Goal: Information Seeking & Learning: Learn about a topic

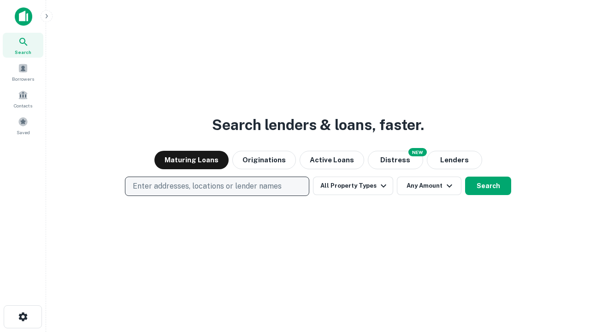
click at [216, 186] on p "Enter addresses, locations or lender names" at bounding box center [207, 186] width 149 height 11
type input "**********"
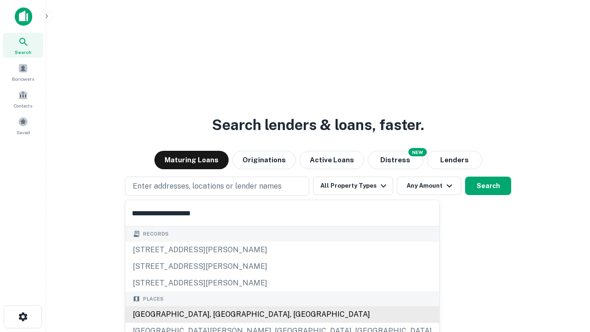
click at [220, 314] on div "[GEOGRAPHIC_DATA], [GEOGRAPHIC_DATA], [GEOGRAPHIC_DATA]" at bounding box center [282, 314] width 314 height 17
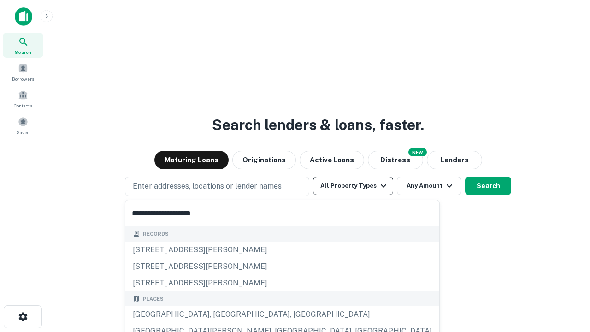
click at [353, 186] on button "All Property Types" at bounding box center [353, 185] width 80 height 18
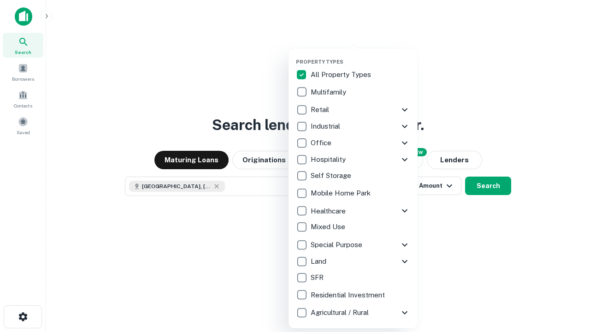
click at [360, 56] on button "button" at bounding box center [360, 56] width 129 height 0
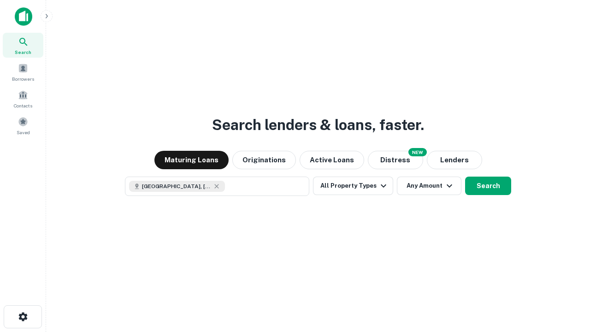
scroll to position [15, 0]
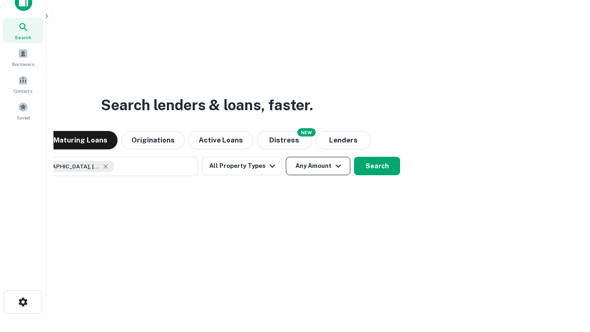
click at [286, 157] on button "Any Amount" at bounding box center [318, 166] width 64 height 18
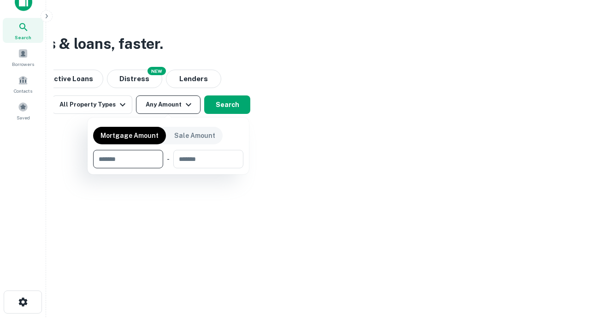
type input "*******"
click at [168, 168] on button "button" at bounding box center [168, 168] width 150 height 0
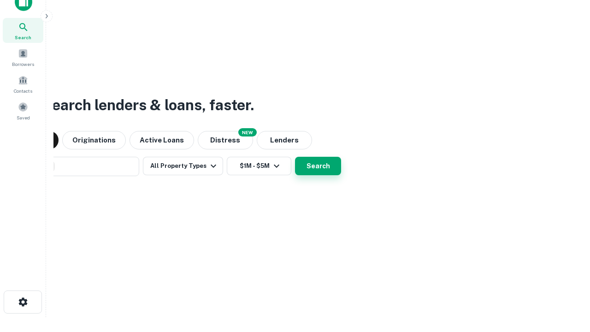
click at [295, 157] on button "Search" at bounding box center [318, 166] width 46 height 18
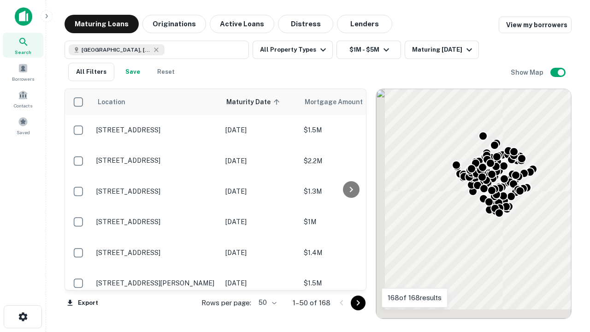
click at [266, 302] on body "Search Borrowers Contacts Saved Maturing Loans Originations Active Loans Distre…" at bounding box center [295, 166] width 590 height 332
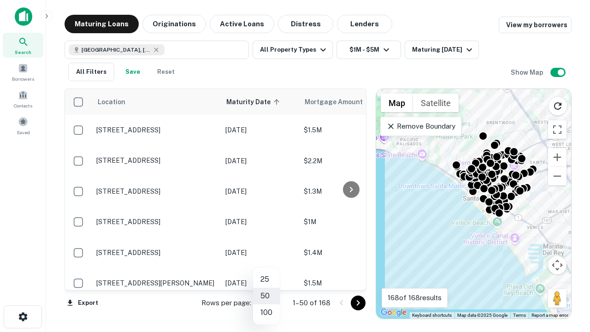
click at [266, 279] on li "25" at bounding box center [266, 279] width 27 height 17
